Goal: Task Accomplishment & Management: Manage account settings

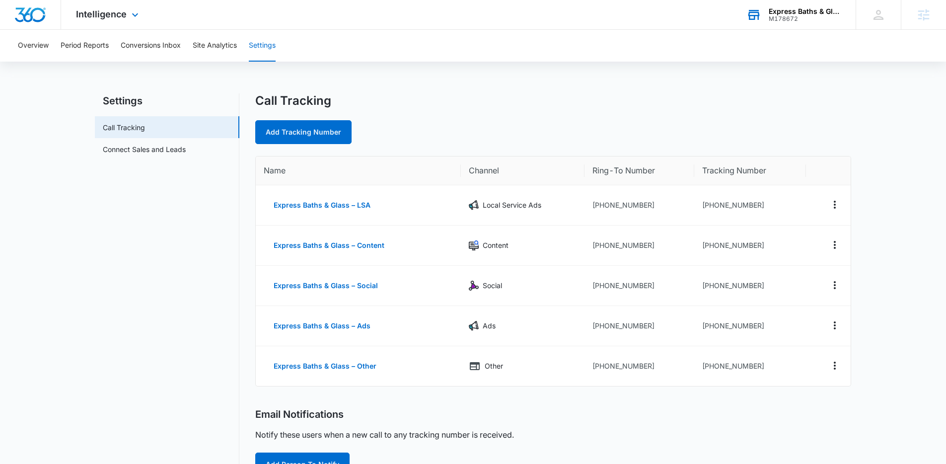
click at [781, 23] on div "Express Baths & Glass M178672 Your Accounts View All" at bounding box center [794, 14] width 124 height 29
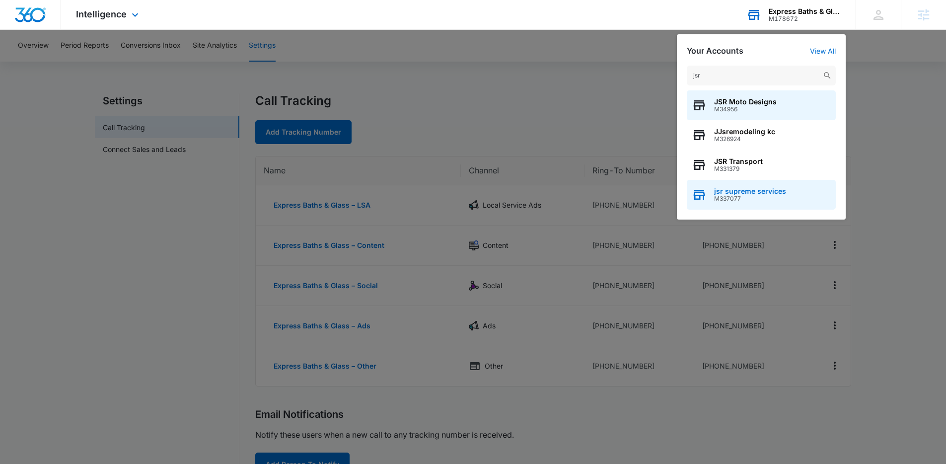
type input "jsr"
click at [742, 191] on span "jsr supreme services" at bounding box center [750, 191] width 72 height 8
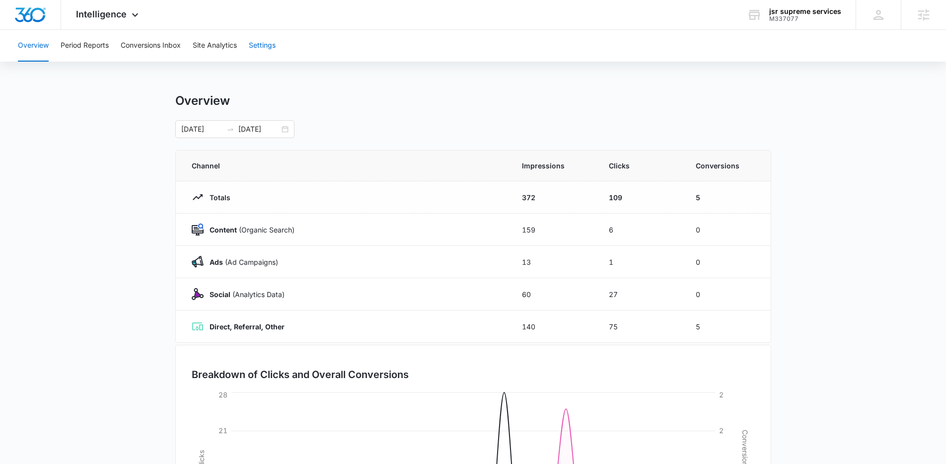
click at [258, 45] on button "Settings" at bounding box center [262, 46] width 27 height 32
